Goal: Task Accomplishment & Management: Complete application form

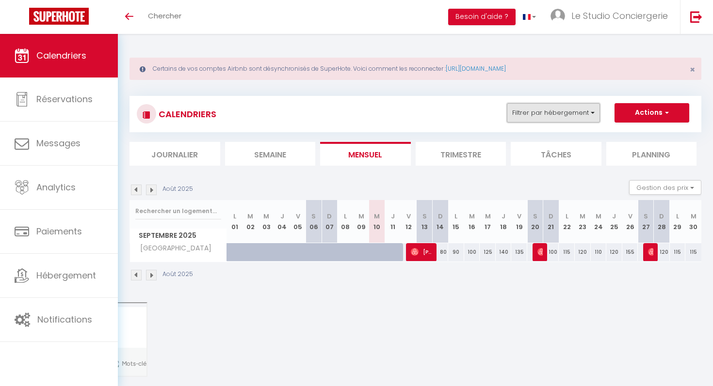
click at [554, 118] on button "Filtrer par hébergement" at bounding box center [553, 112] width 93 height 19
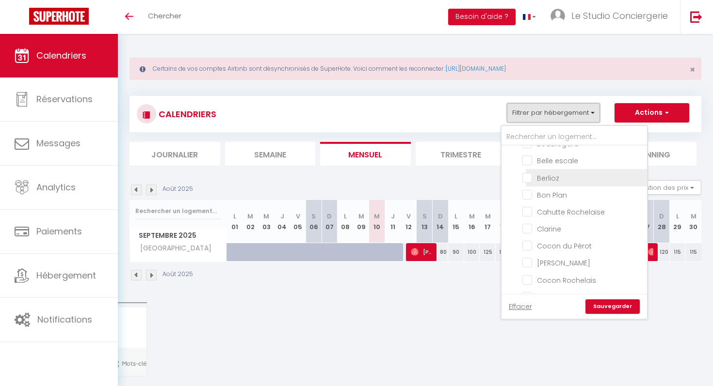
scroll to position [55, 0]
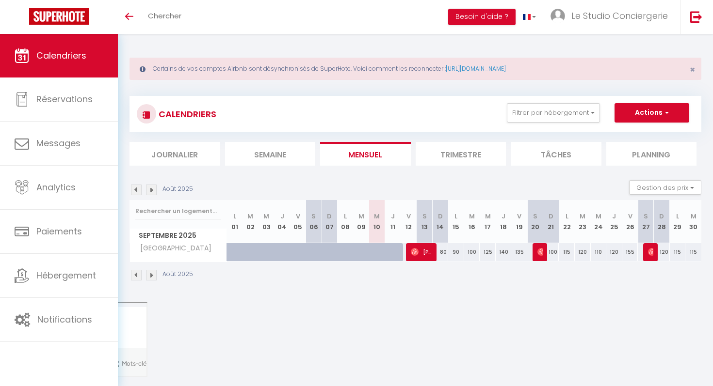
click at [534, 124] on div "CALENDRIERS Filtrer par hébergement [GEOGRAPHIC_DATA][PERSON_NAME] Acacia [PERS…" at bounding box center [415, 114] width 557 height 22
click at [534, 112] on button "Filtrer par hébergement" at bounding box center [553, 112] width 93 height 19
click at [659, 114] on button "Actions" at bounding box center [651, 112] width 75 height 19
click at [643, 132] on link "Nouvelle réservation" at bounding box center [641, 135] width 84 height 15
select select
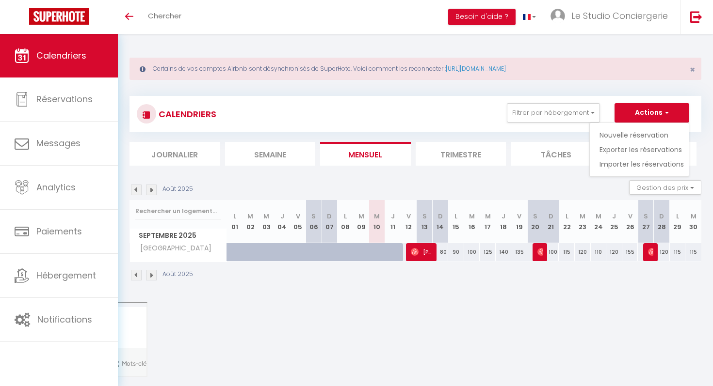
select select
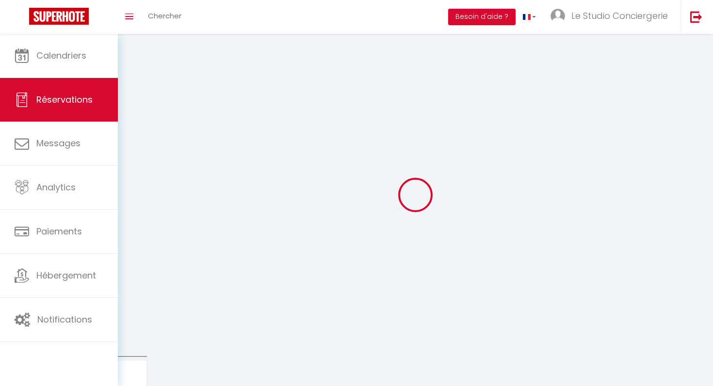
select select
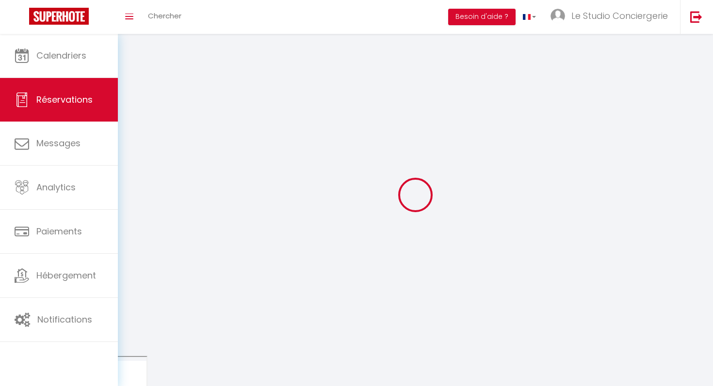
select select
checkbox input "false"
select select
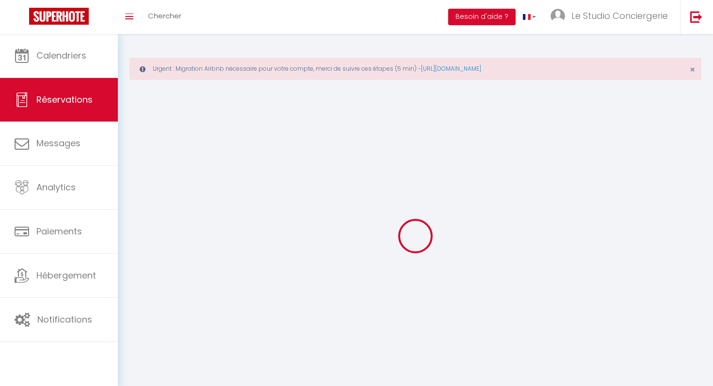
select select
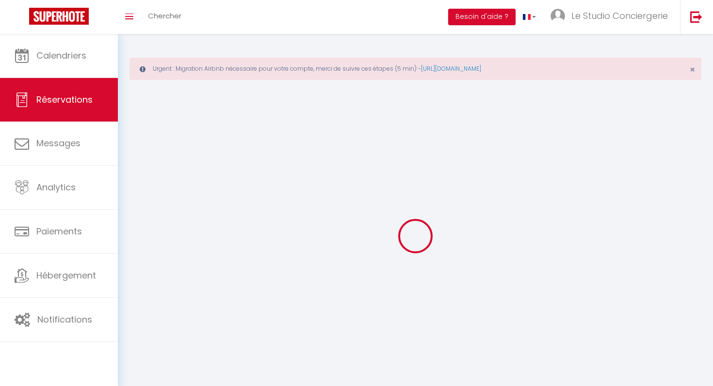
select select
checkbox input "false"
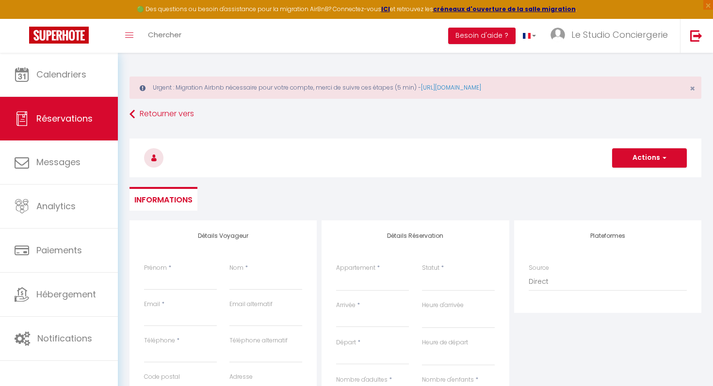
select select
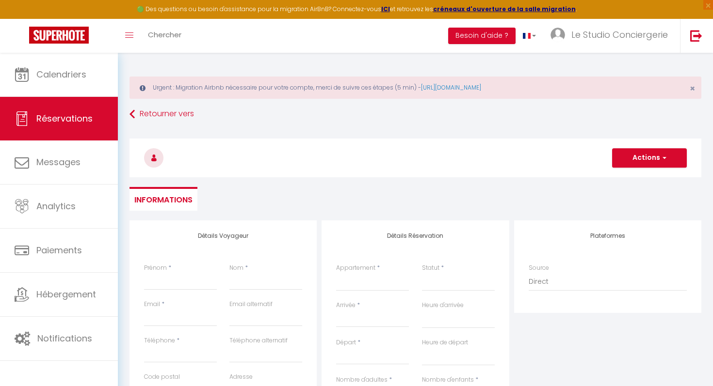
select select
checkbox input "false"
select select
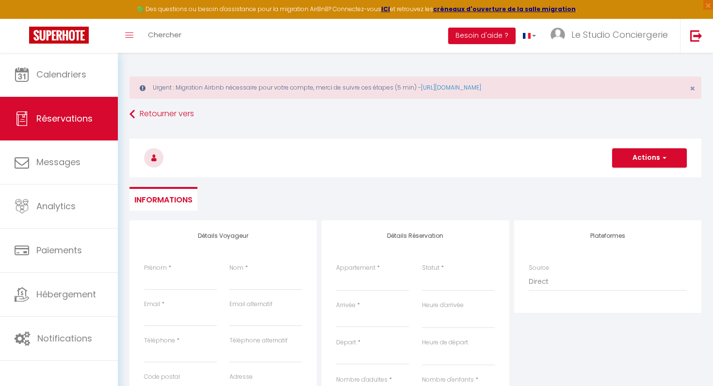
select select
checkbox input "false"
select select
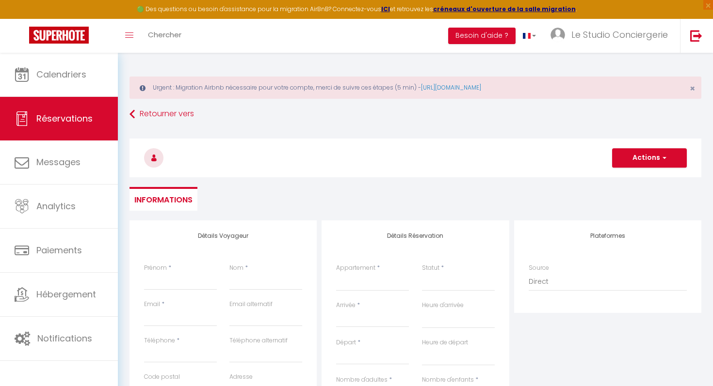
select select
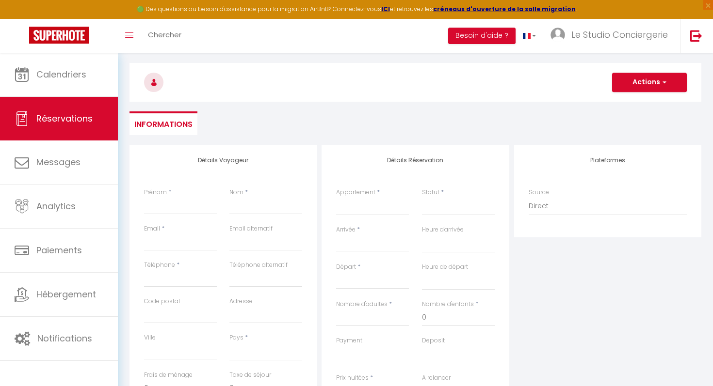
scroll to position [90, 0]
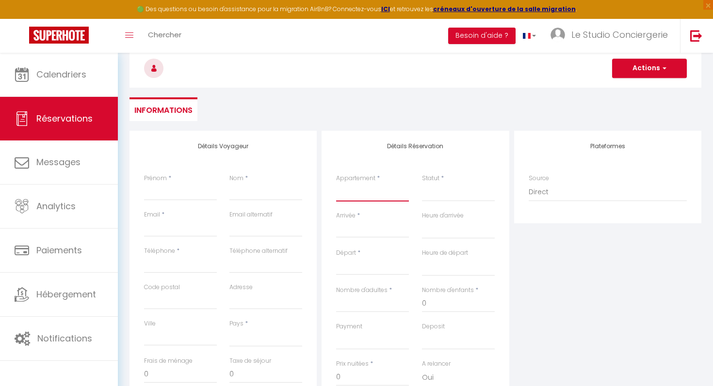
click at [355, 187] on select "Acacia A KA [PERSON_NAME] Belle escale Berlioz Bon Plan Caillebotis Cahutte Roc…" at bounding box center [372, 192] width 73 height 18
select select "57211"
click at [336, 183] on select "Acacia A KA [PERSON_NAME] Belle escale Berlioz Bon Plan Caillebotis Cahutte Roc…" at bounding box center [372, 192] width 73 height 18
select select
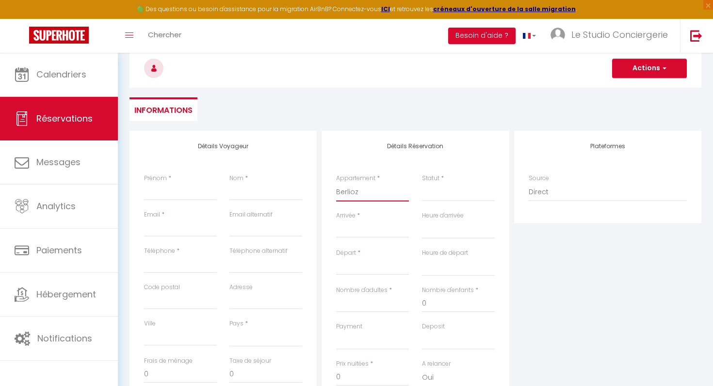
select select
checkbox input "false"
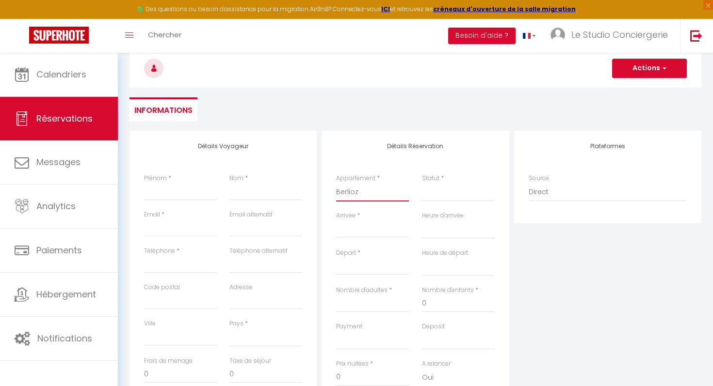
click at [360, 190] on select "Acacia A KA [PERSON_NAME] Belle escale Berlioz Bon Plan Caillebotis Cahutte Roc…" at bounding box center [372, 192] width 73 height 18
select select
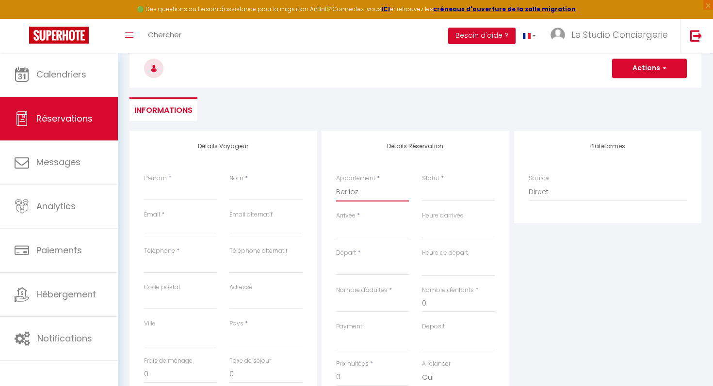
select select
checkbox input "false"
select select "52193"
click at [336, 183] on select "Acacia A KA [PERSON_NAME] Belle escale Berlioz Bon Plan Caillebotis Cahutte Roc…" at bounding box center [372, 192] width 73 height 18
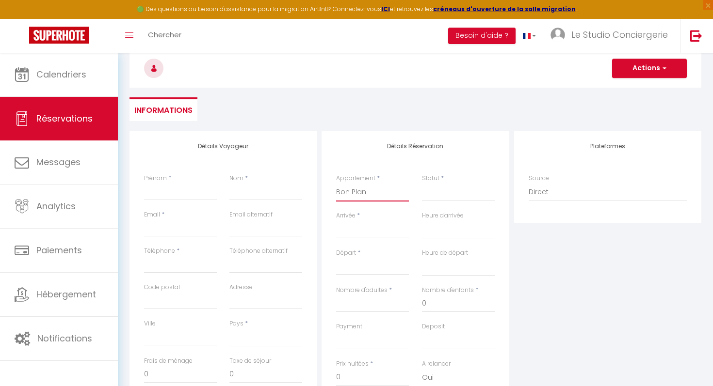
select select
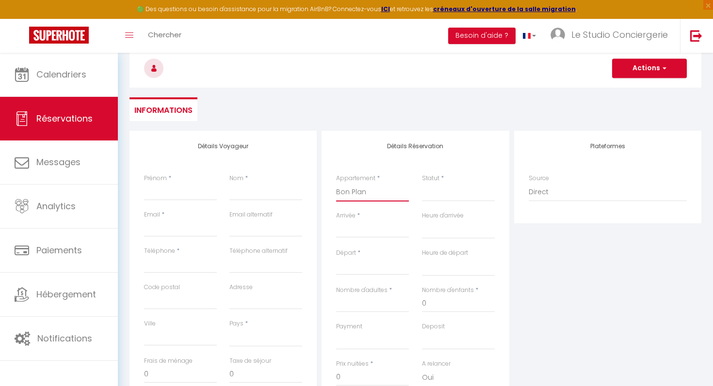
select select
checkbox input "false"
click at [419, 191] on div "Statut * Confirmé Non Confirmé Annulé Annulé par le voyageur No Show Request" at bounding box center [457, 192] width 85 height 37
click at [441, 193] on select "Confirmé Non Confirmé [PERSON_NAME] par le voyageur No Show Request" at bounding box center [458, 192] width 73 height 18
select select
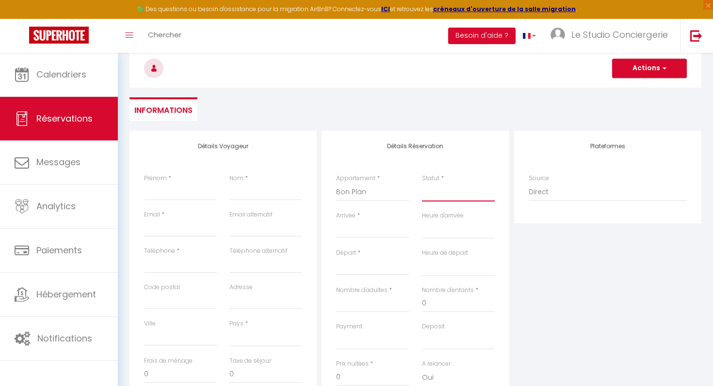
select select
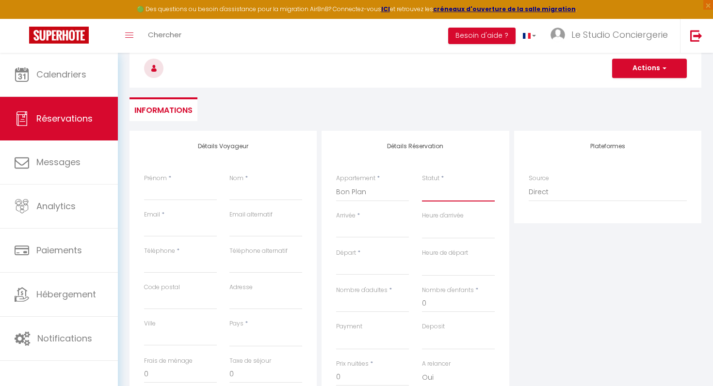
checkbox input "false"
select select "2"
click at [422, 183] on select "Confirmé Non Confirmé [PERSON_NAME] par le voyageur No Show Request" at bounding box center [458, 192] width 73 height 18
select select
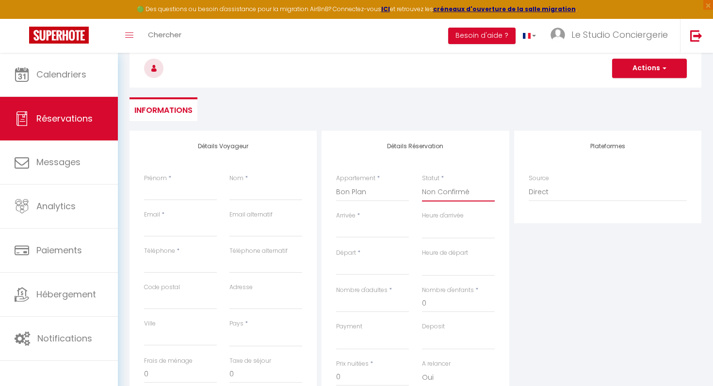
select select
checkbox input "false"
click at [158, 194] on input "Prénom" at bounding box center [180, 191] width 73 height 17
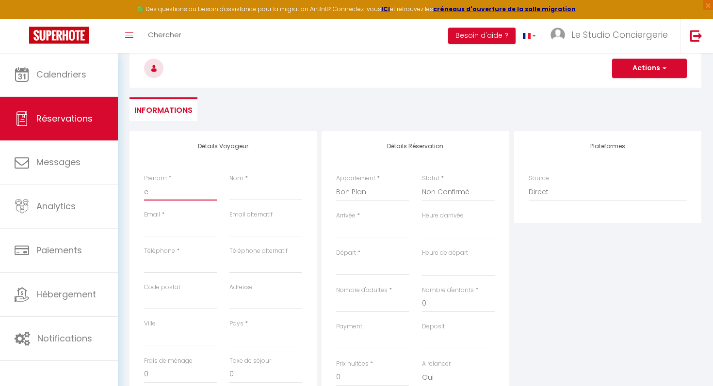
type input "ez"
select select
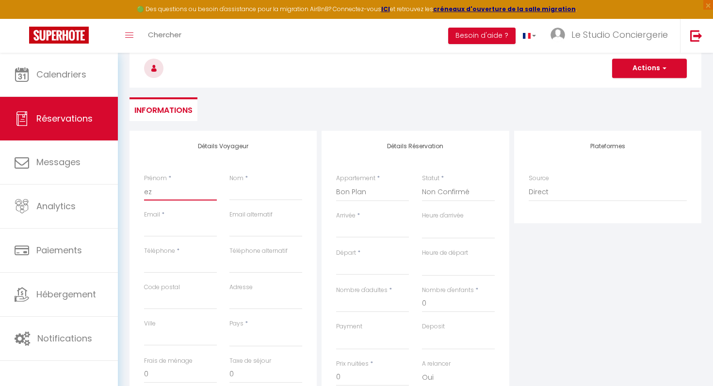
select select
checkbox input "false"
type input "ezr"
select select
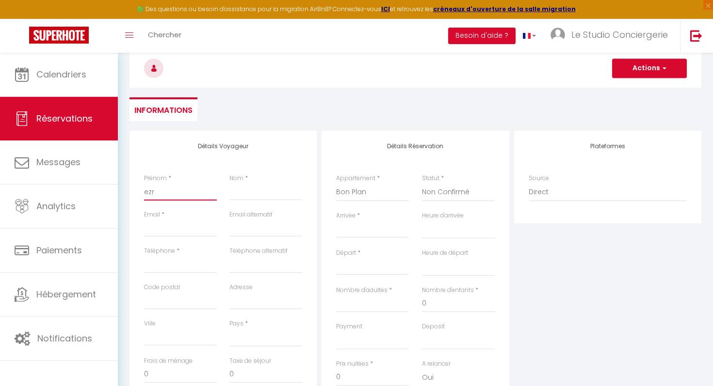
select select
checkbox input "false"
type input "ezrg"
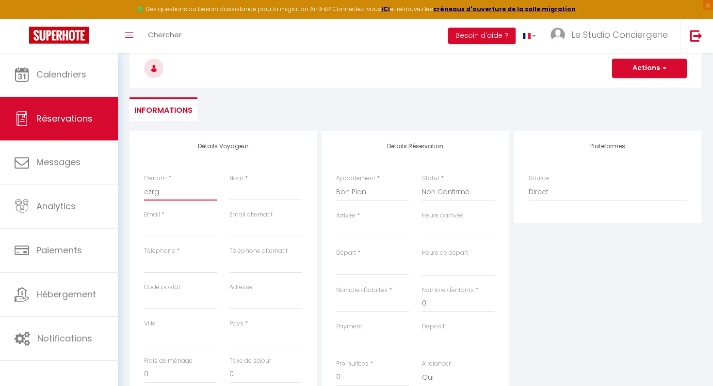
select select
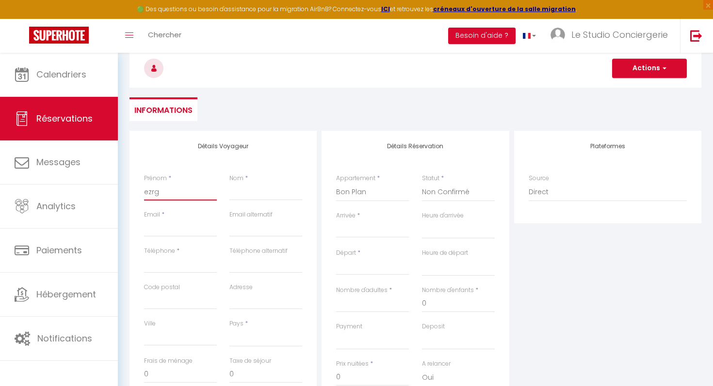
checkbox input "false"
type input "ezrg"
click at [248, 187] on input "e" at bounding box center [265, 191] width 73 height 17
type input "ez"
select select
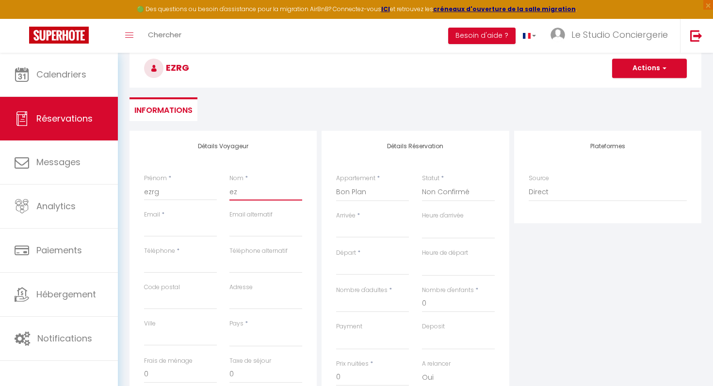
select select
checkbox input "false"
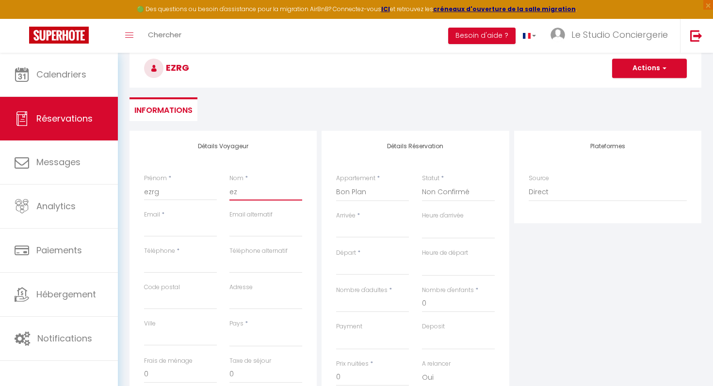
type input "ezf"
select select
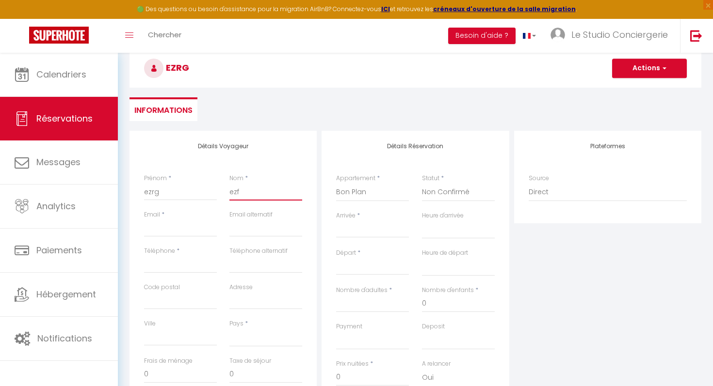
select select
checkbox input "false"
type input "ezfg"
select select
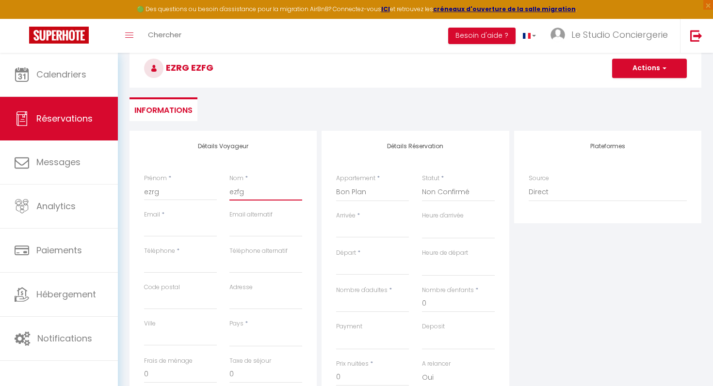
select select
checkbox input "false"
type input "ezfg"
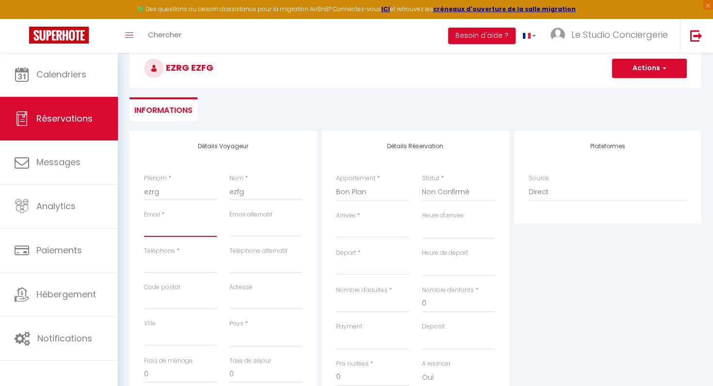
click at [163, 232] on input "Email client" at bounding box center [180, 228] width 73 height 17
type input "[EMAIL_ADDRESS][DOMAIN_NAME]"
type input "0659358710"
type input "69100"
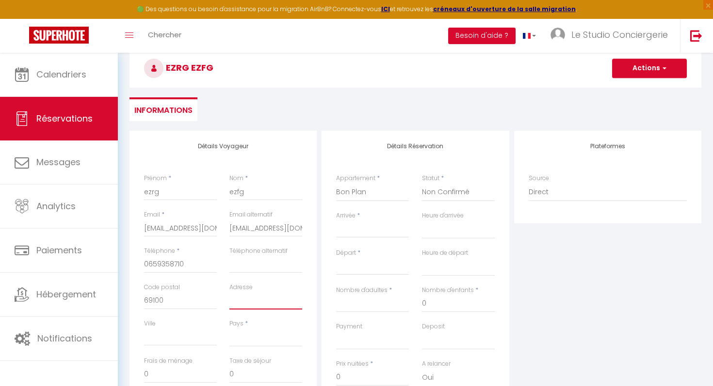
type input "[STREET_ADDRESS]"
type input "[GEOGRAPHIC_DATA]"
select select "FR"
select select
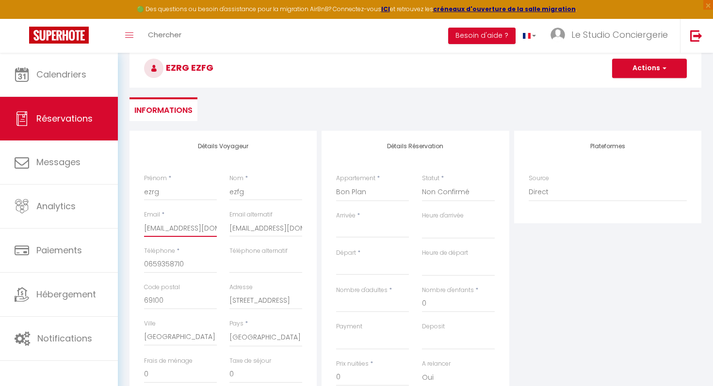
select select
checkbox input "false"
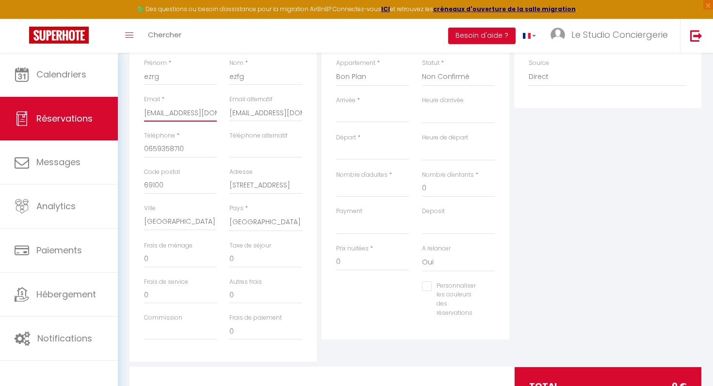
scroll to position [207, 0]
click at [347, 117] on input "Arrivée" at bounding box center [372, 113] width 73 height 13
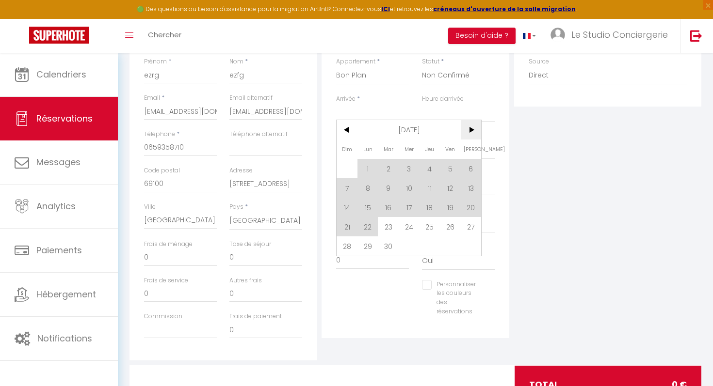
click at [471, 129] on span ">" at bounding box center [471, 129] width 21 height 19
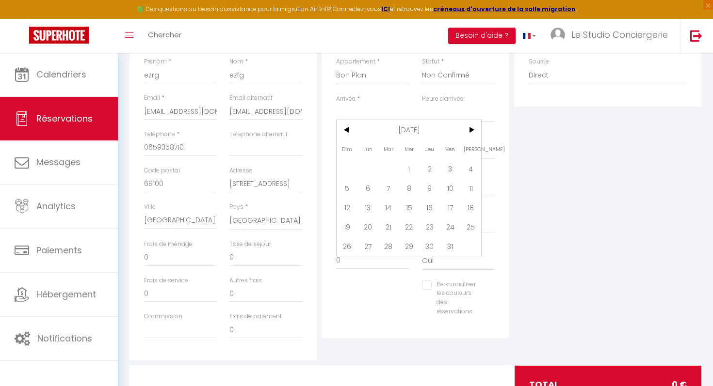
click at [456, 207] on span "17" at bounding box center [450, 207] width 21 height 19
type input "Ven 17 Octobre 2025"
select select
type input "[PERSON_NAME] 18 Octobre 2025"
select select
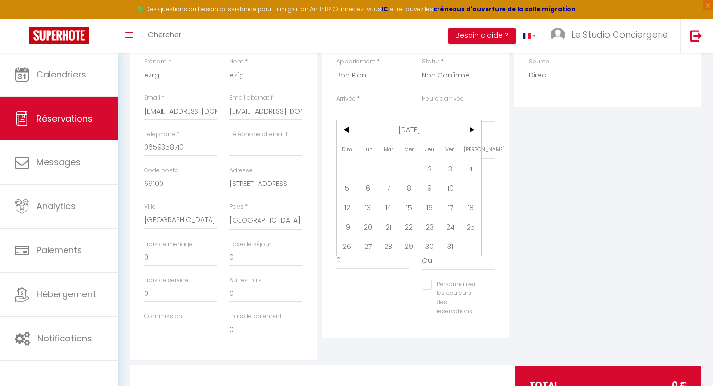
select select
checkbox input "false"
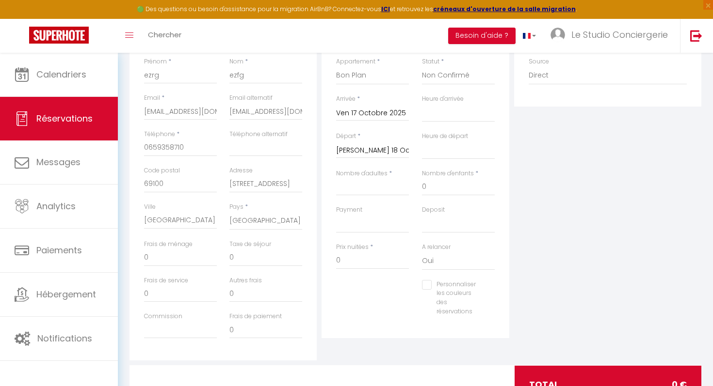
click at [376, 150] on input "[PERSON_NAME] 18 Octobre 2025" at bounding box center [372, 151] width 73 height 13
click at [466, 164] on span ">" at bounding box center [471, 166] width 21 height 19
click at [471, 204] on span "1" at bounding box center [471, 205] width 21 height 19
select select
type input "[PERSON_NAME] 01 Novembre 2025"
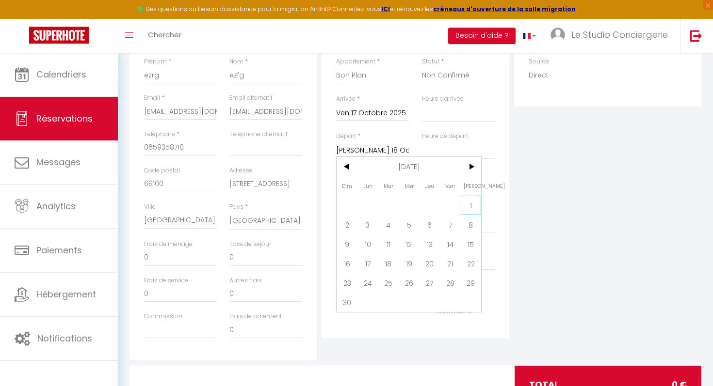
select select
checkbox input "false"
click at [365, 186] on input "Nombre d'adultes" at bounding box center [372, 186] width 73 height 17
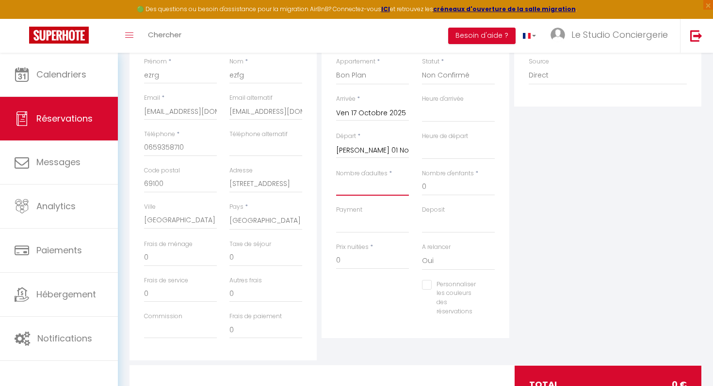
type input "2"
select select
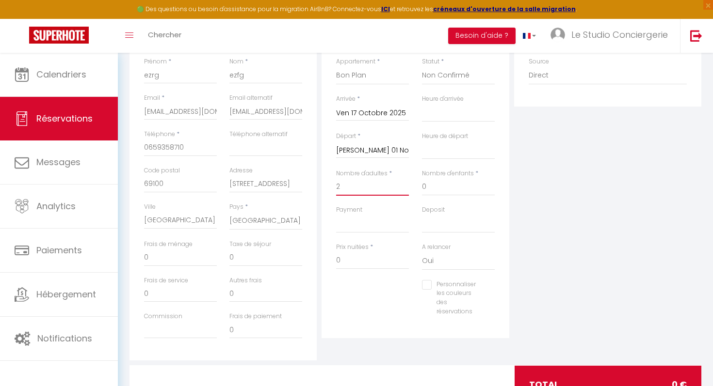
checkbox input "false"
type input "40"
type input "129.6"
select select
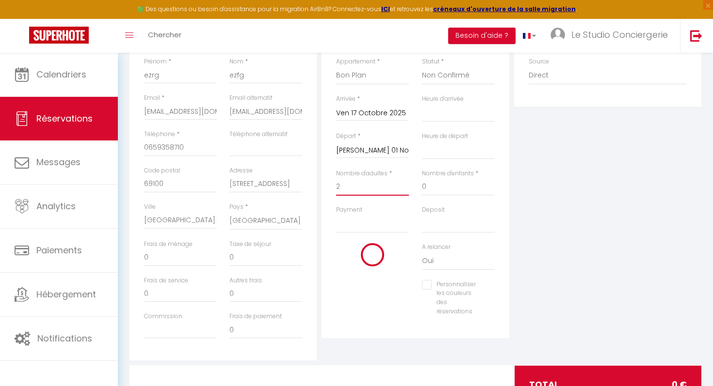
select select
type input "2355"
checkbox input "false"
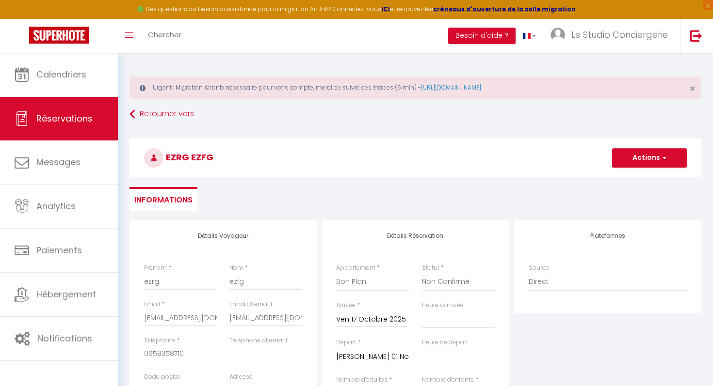
type input "2"
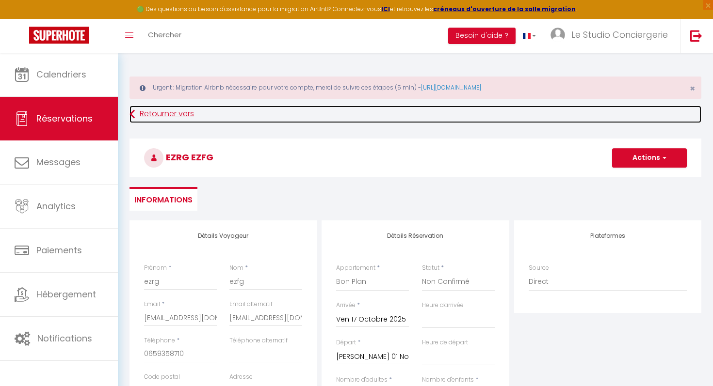
click at [171, 114] on link "Retourner vers" at bounding box center [415, 114] width 572 height 17
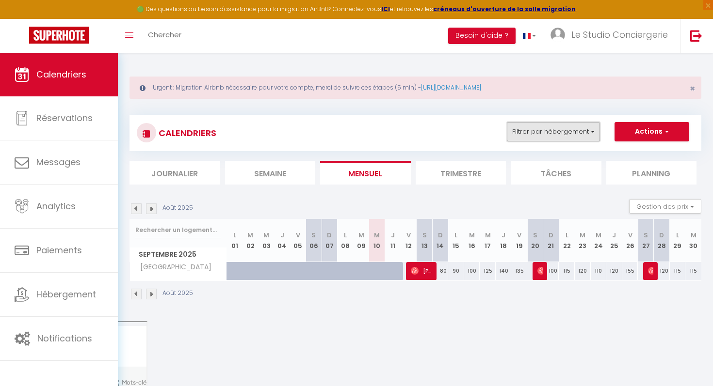
click at [572, 130] on button "Filtrer par hébergement" at bounding box center [553, 131] width 93 height 19
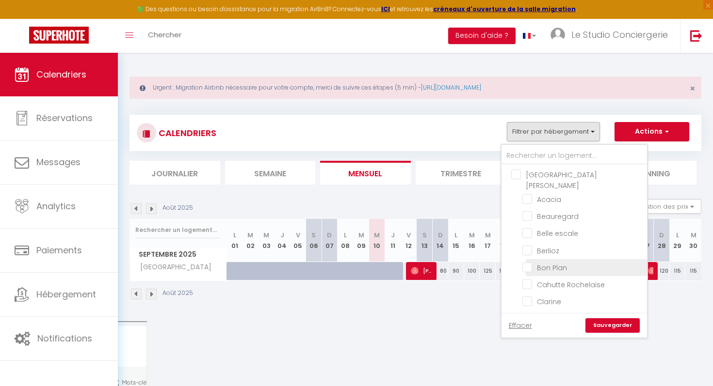
click at [539, 262] on input "Bon Plan" at bounding box center [582, 267] width 121 height 10
checkbox input "true"
checkbox input "false"
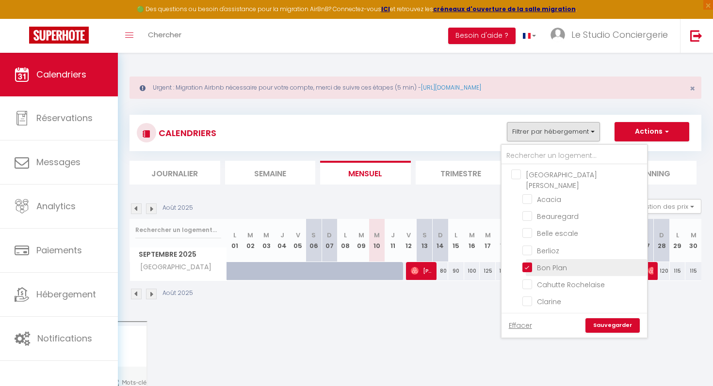
checkbox input "false"
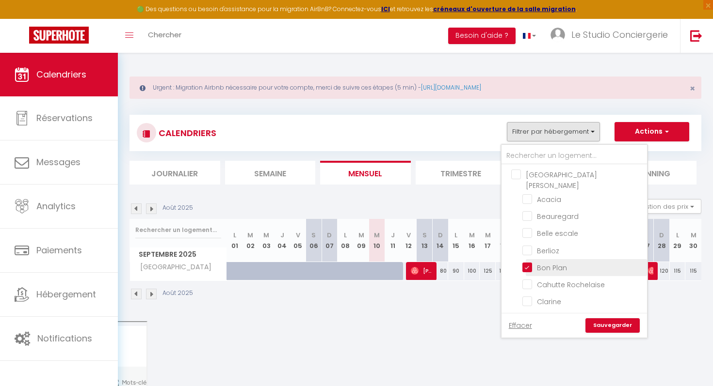
checkbox input "false"
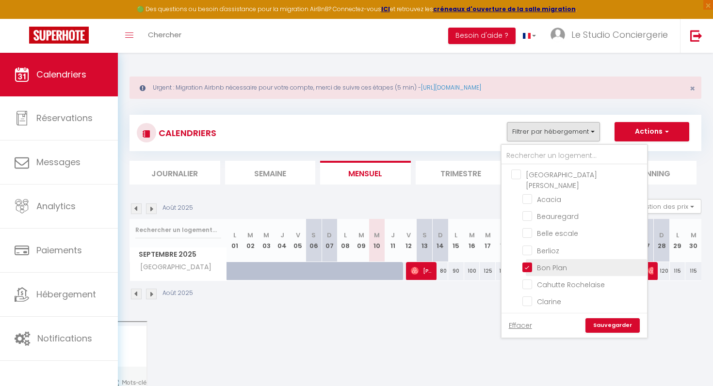
checkbox input "false"
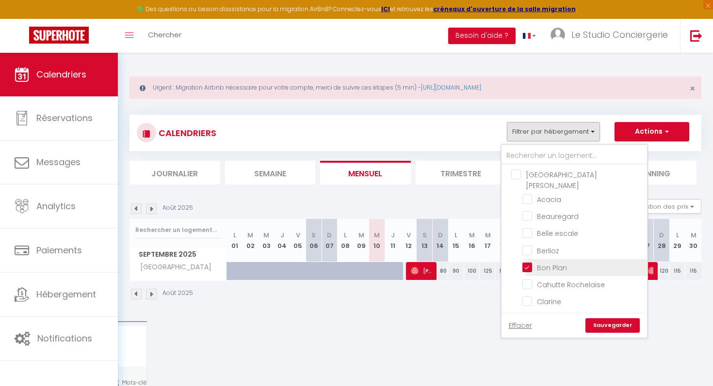
checkbox input "false"
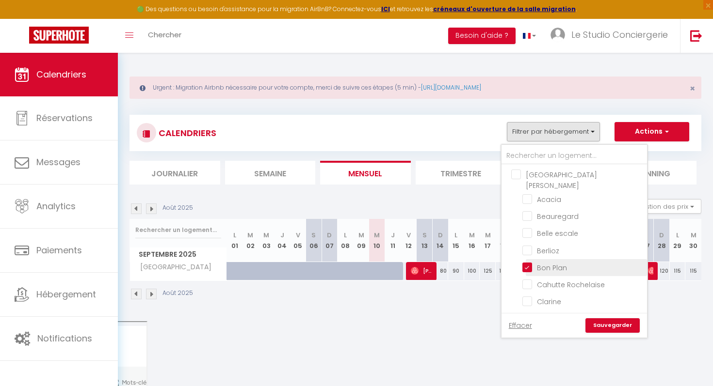
checkbox input "false"
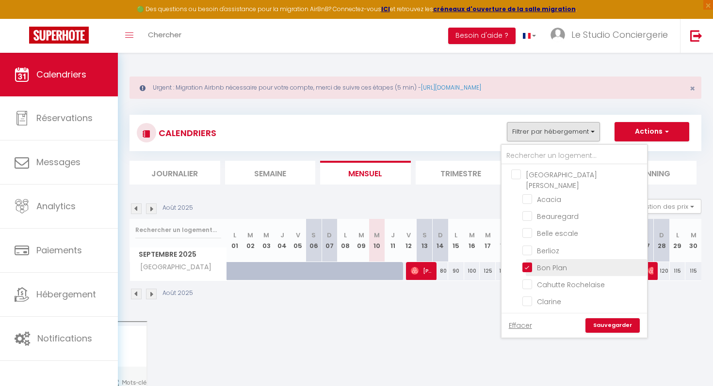
checkbox input "false"
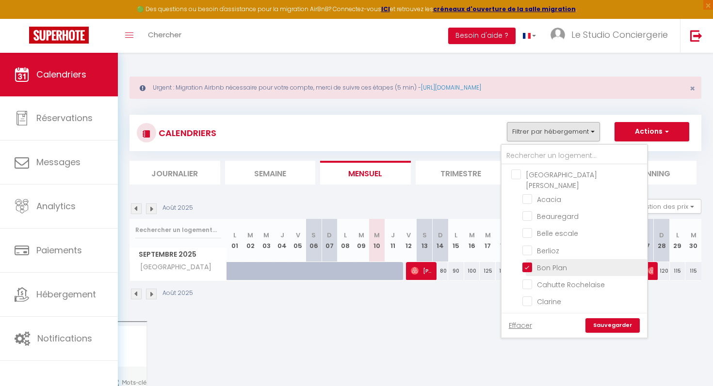
checkbox input "false"
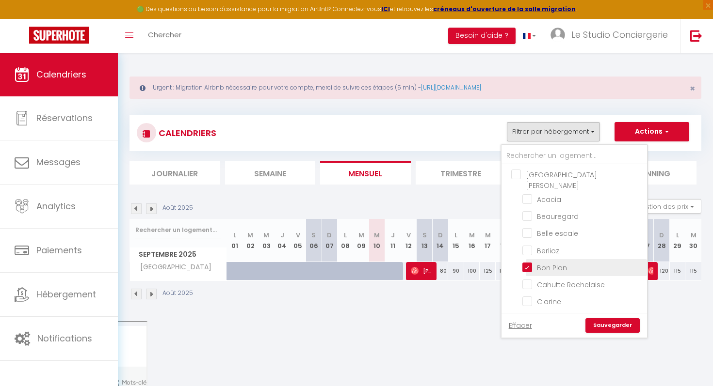
checkbox input "false"
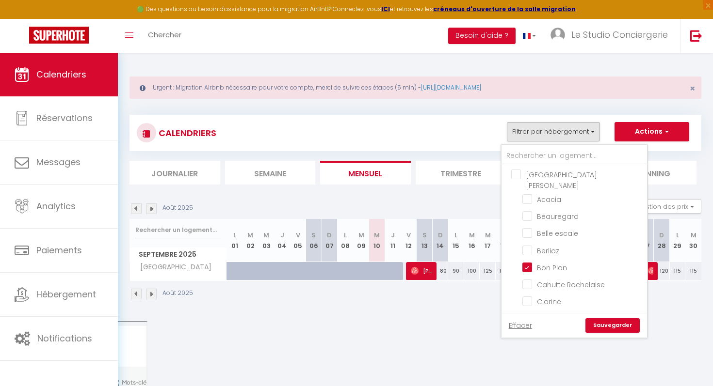
click at [599, 326] on link "Sauvegarder" at bounding box center [612, 326] width 54 height 15
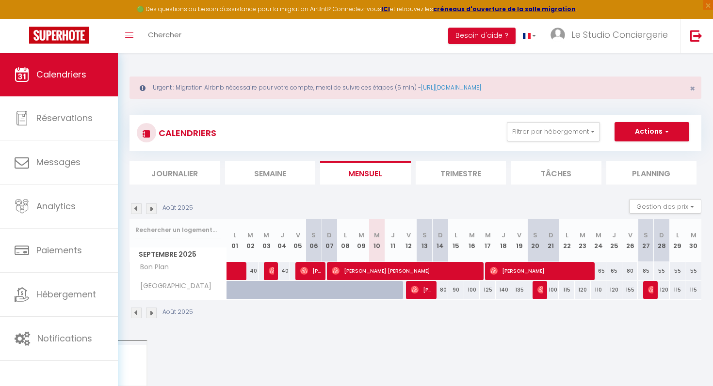
click at [153, 313] on img at bounding box center [151, 313] width 11 height 11
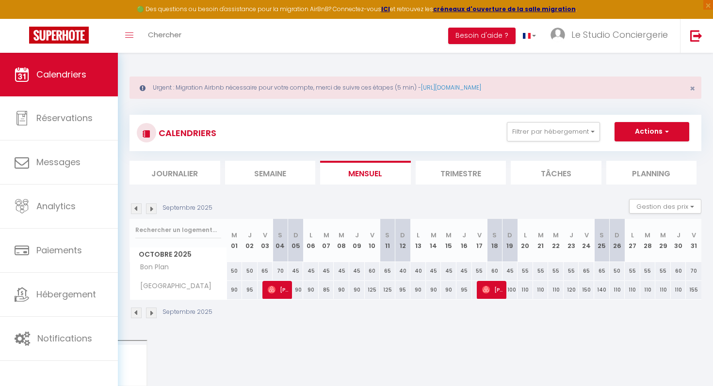
click at [153, 209] on img at bounding box center [151, 209] width 11 height 11
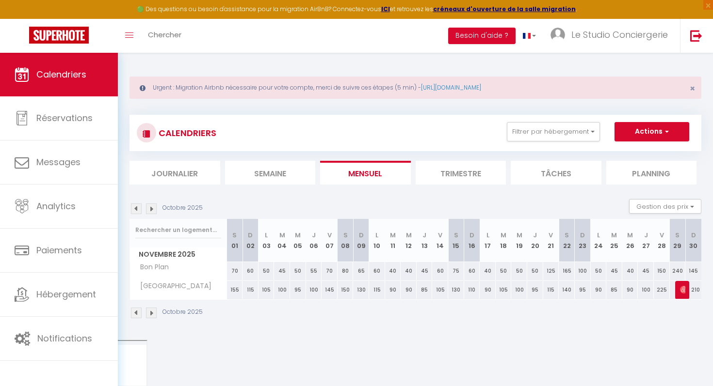
click at [136, 210] on img at bounding box center [136, 209] width 11 height 11
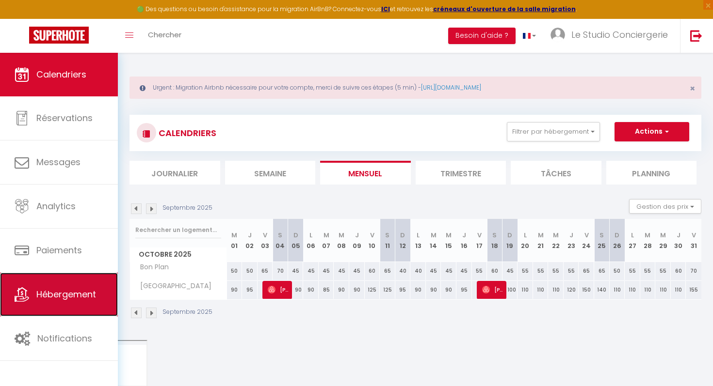
click at [83, 301] on span "Hébergement" at bounding box center [66, 295] width 60 height 12
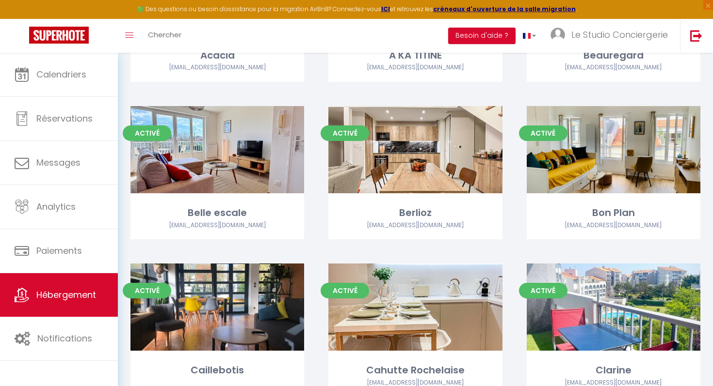
scroll to position [259, 0]
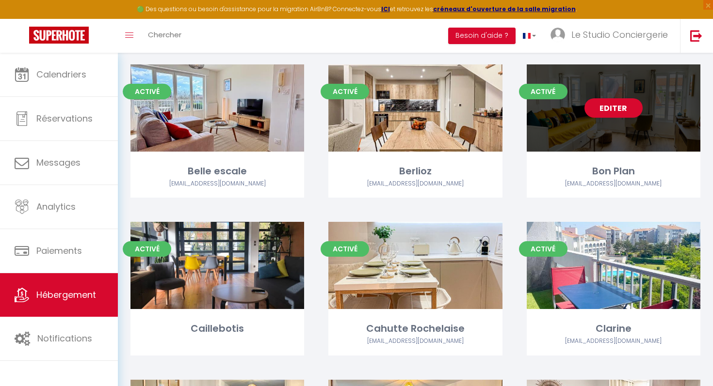
click at [637, 85] on div "Editer" at bounding box center [614, 107] width 174 height 87
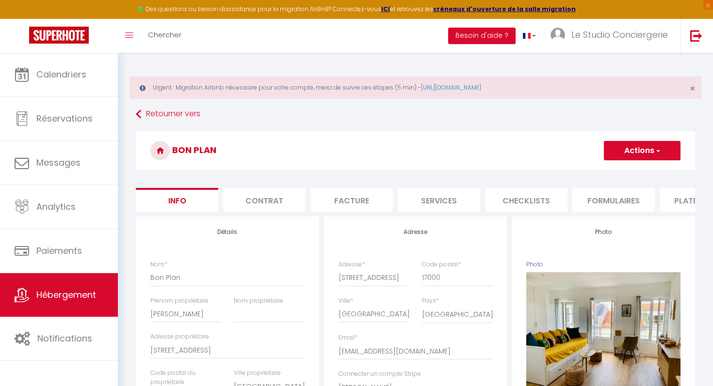
click at [673, 204] on li "Plateformes" at bounding box center [701, 200] width 82 height 24
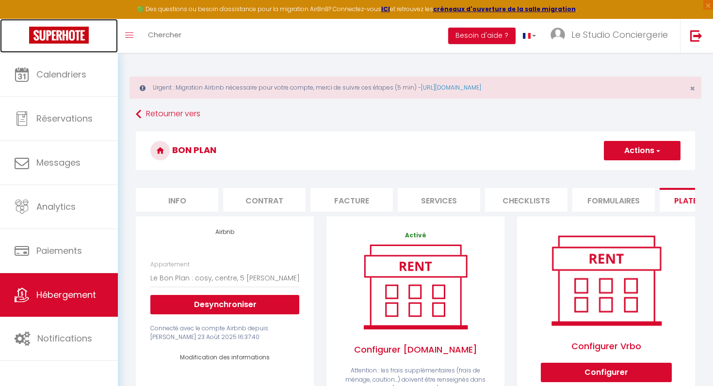
click at [62, 49] on link at bounding box center [59, 36] width 118 height 34
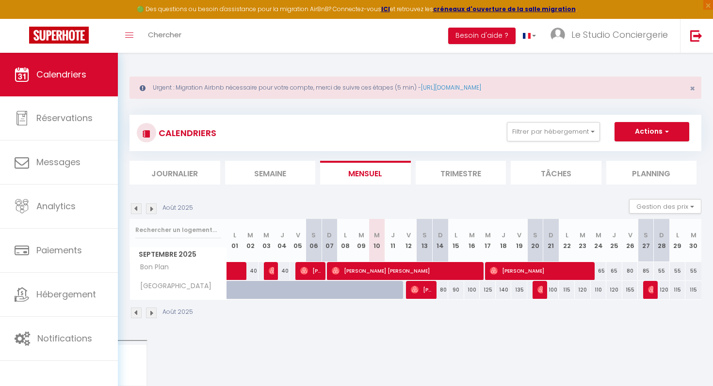
click at [150, 212] on img at bounding box center [151, 209] width 11 height 11
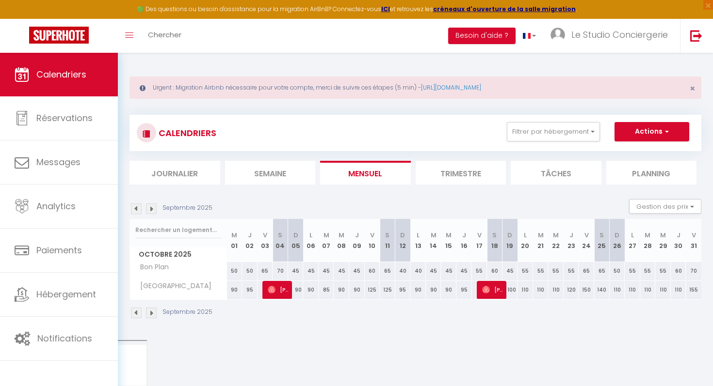
click at [148, 209] on img at bounding box center [151, 209] width 11 height 11
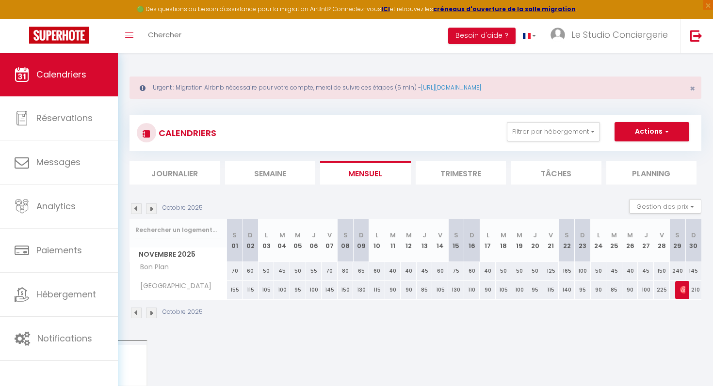
click at [136, 207] on img at bounding box center [136, 209] width 11 height 11
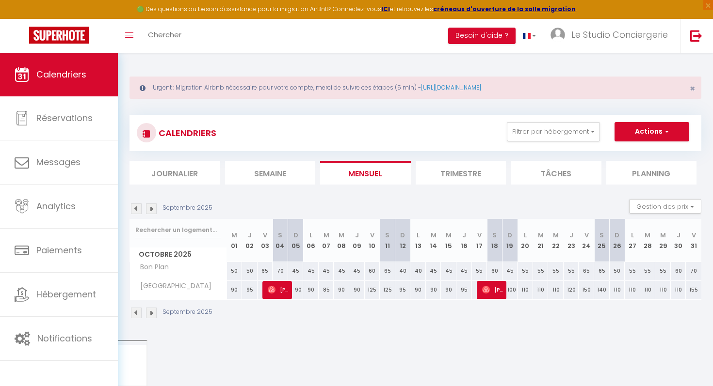
click at [479, 271] on div "55" at bounding box center [480, 271] width 16 height 18
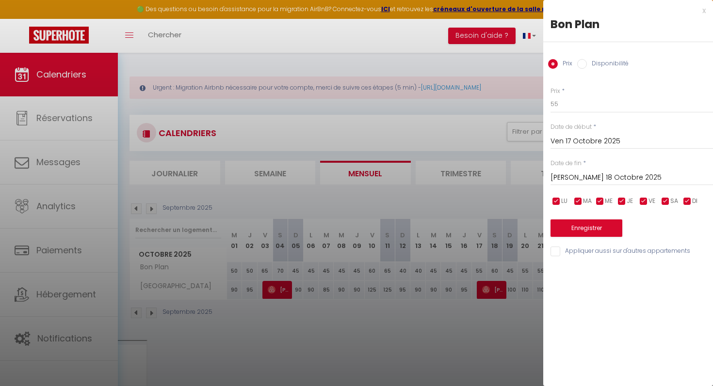
click at [704, 10] on div "x" at bounding box center [624, 11] width 162 height 12
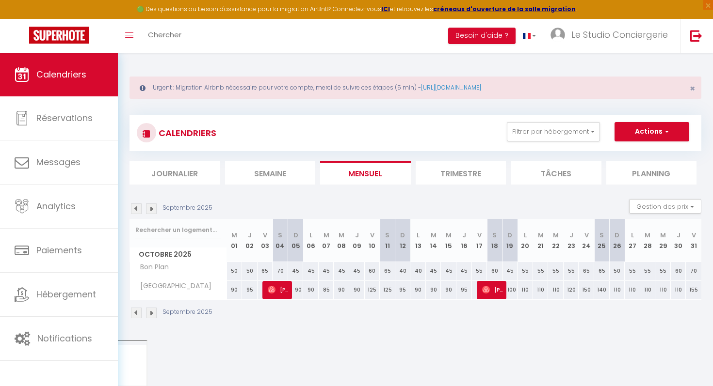
click at [480, 270] on div "55" at bounding box center [480, 271] width 16 height 18
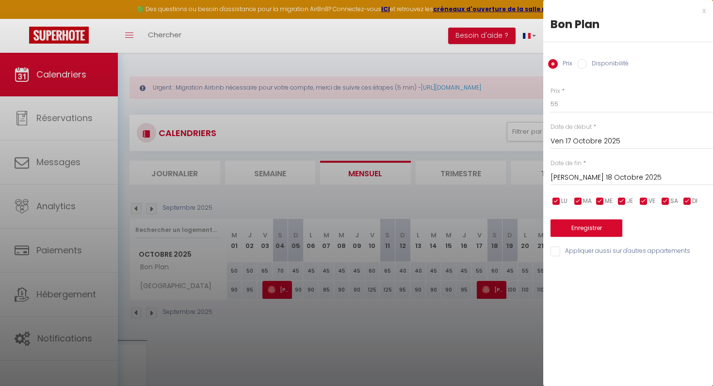
click at [590, 173] on input "[PERSON_NAME] 18 Octobre 2025" at bounding box center [631, 178] width 162 height 13
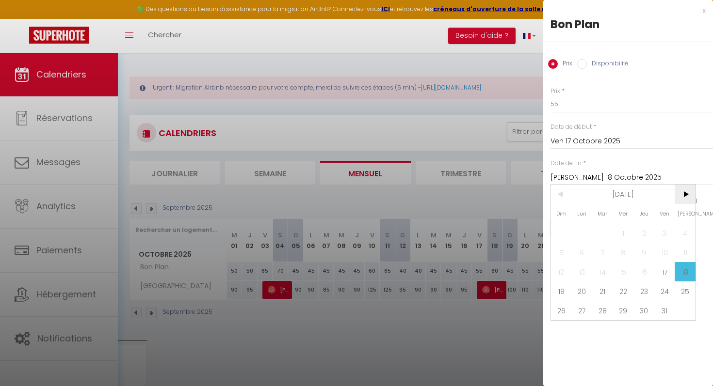
click at [684, 187] on span ">" at bounding box center [685, 194] width 21 height 19
click at [689, 230] on span "1" at bounding box center [685, 233] width 21 height 19
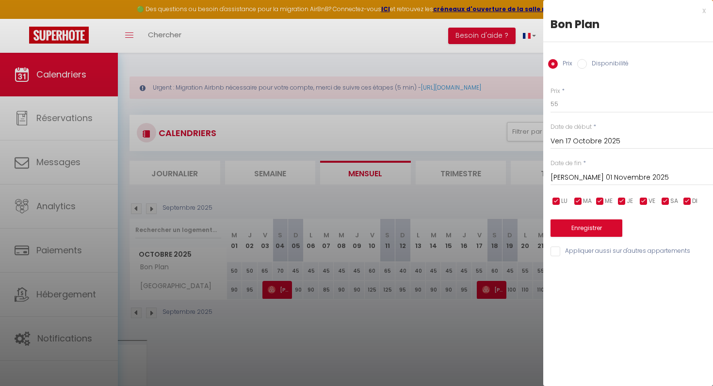
click at [704, 15] on div "x" at bounding box center [624, 11] width 162 height 12
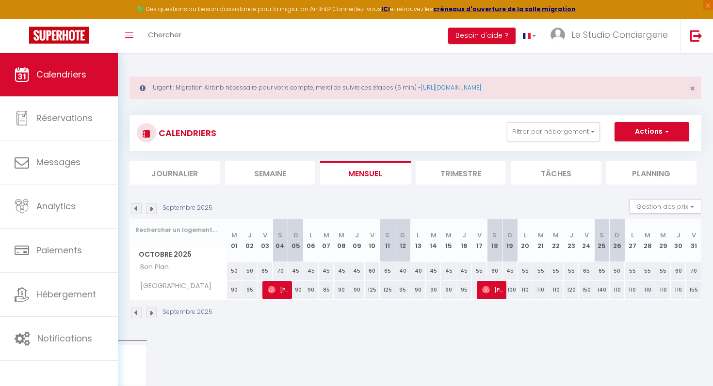
click at [155, 208] on img at bounding box center [151, 209] width 11 height 11
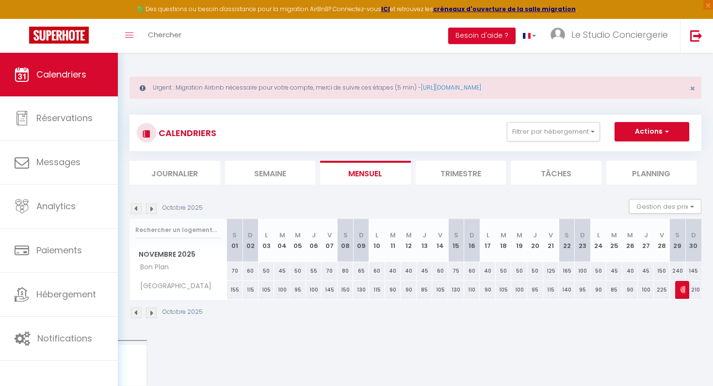
click at [134, 208] on img at bounding box center [136, 209] width 11 height 11
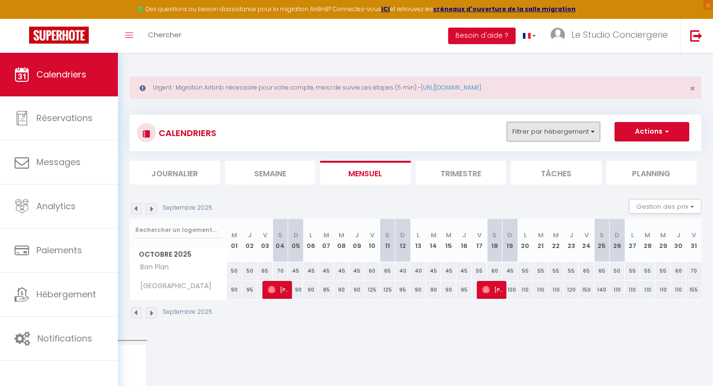
click at [540, 135] on button "Filtrer par hébergement" at bounding box center [553, 131] width 93 height 19
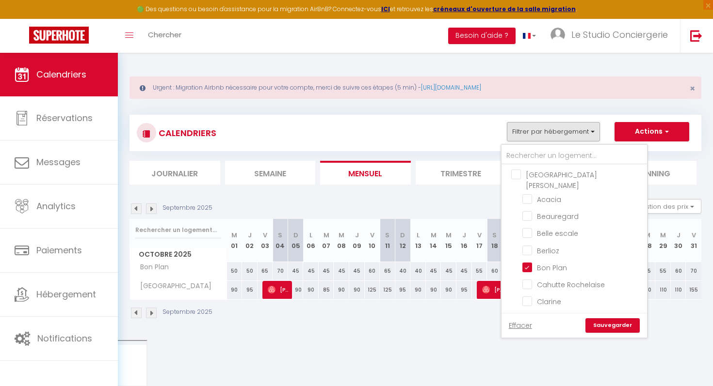
click at [603, 110] on div "CALENDRIERS Filtrer par hébergement [GEOGRAPHIC_DATA][PERSON_NAME] Acacia [PERS…" at bounding box center [415, 217] width 572 height 223
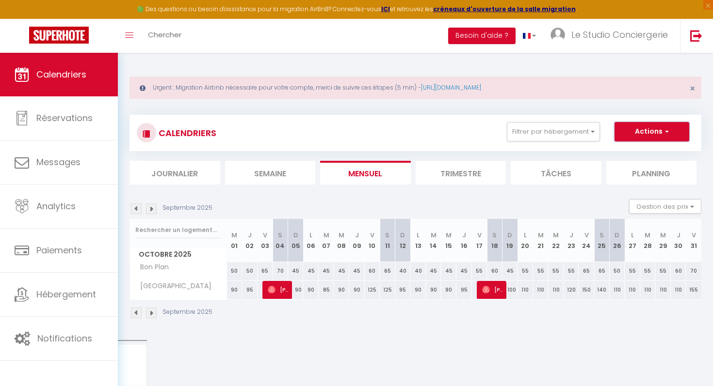
click at [636, 128] on button "Actions" at bounding box center [651, 131] width 75 height 19
click at [625, 151] on link "Nouvelle réservation" at bounding box center [641, 154] width 84 height 15
